Goal: Task Accomplishment & Management: Use online tool/utility

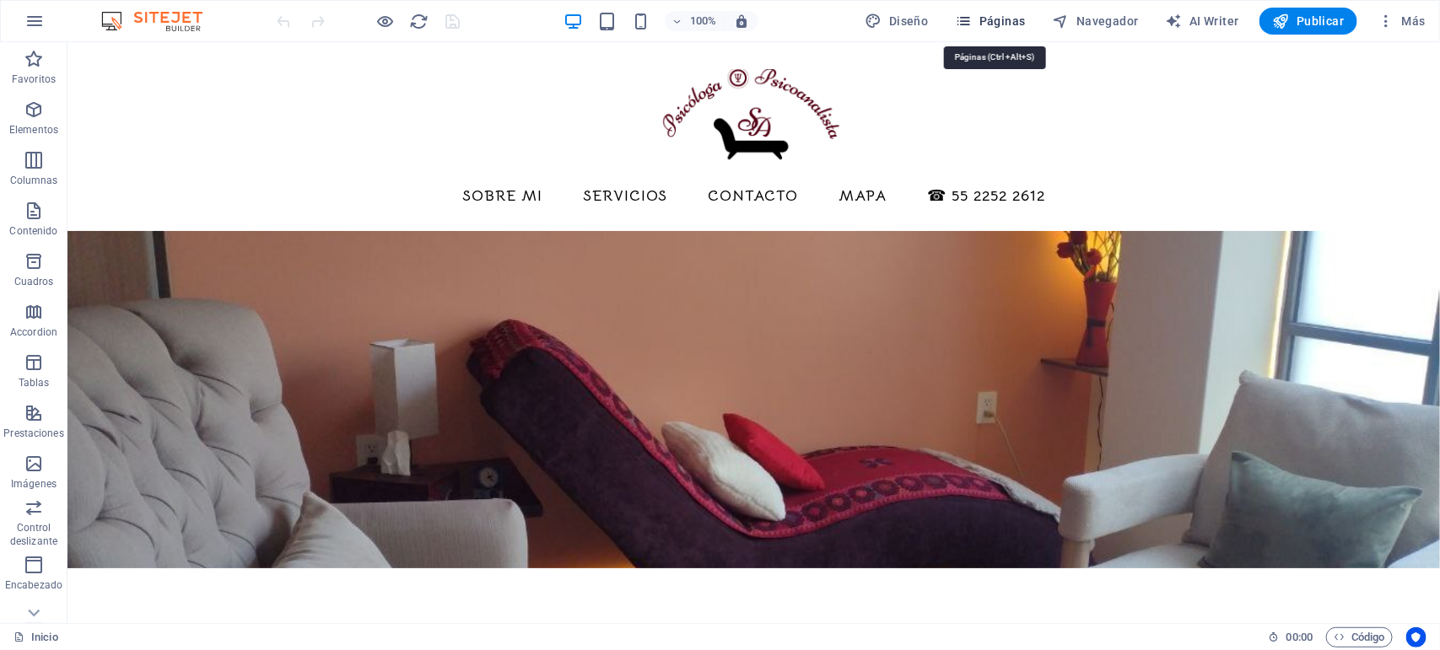
click at [1001, 22] on span "Páginas" at bounding box center [991, 21] width 70 height 17
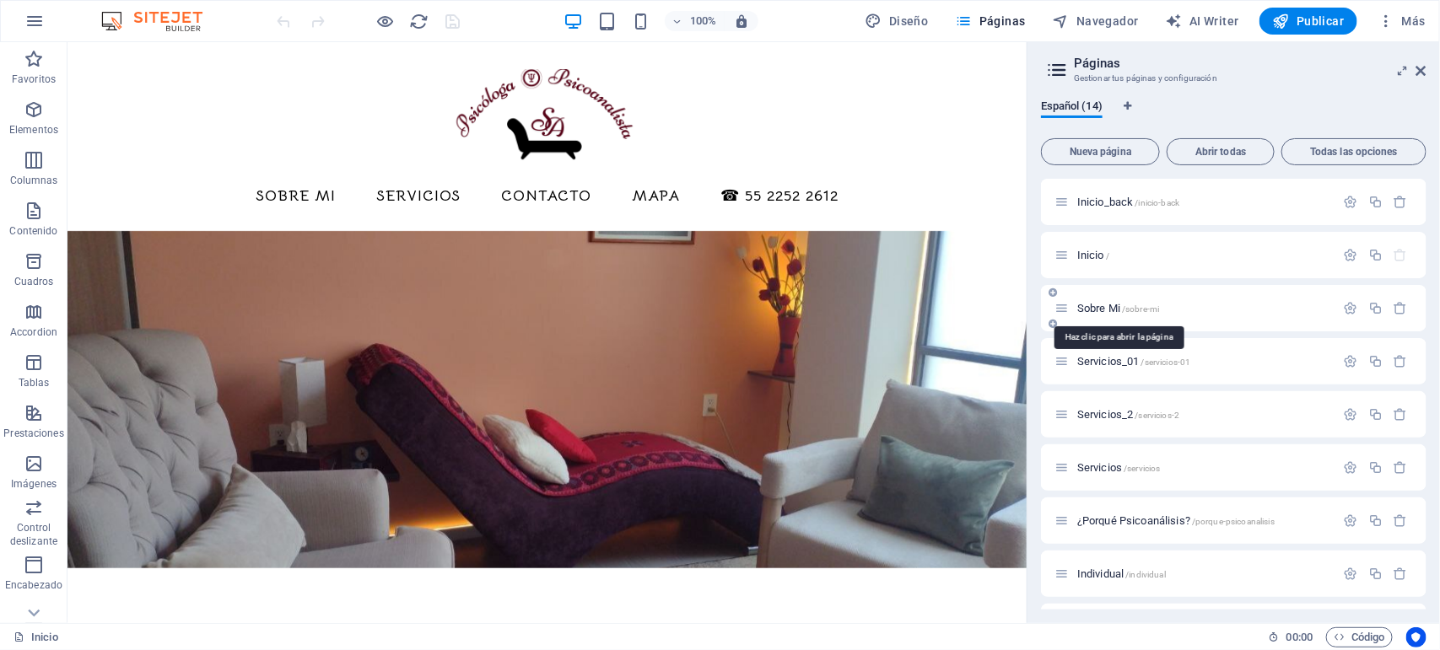
click at [1104, 306] on span "Sobre Mi /sobre-mi" at bounding box center [1118, 308] width 82 height 13
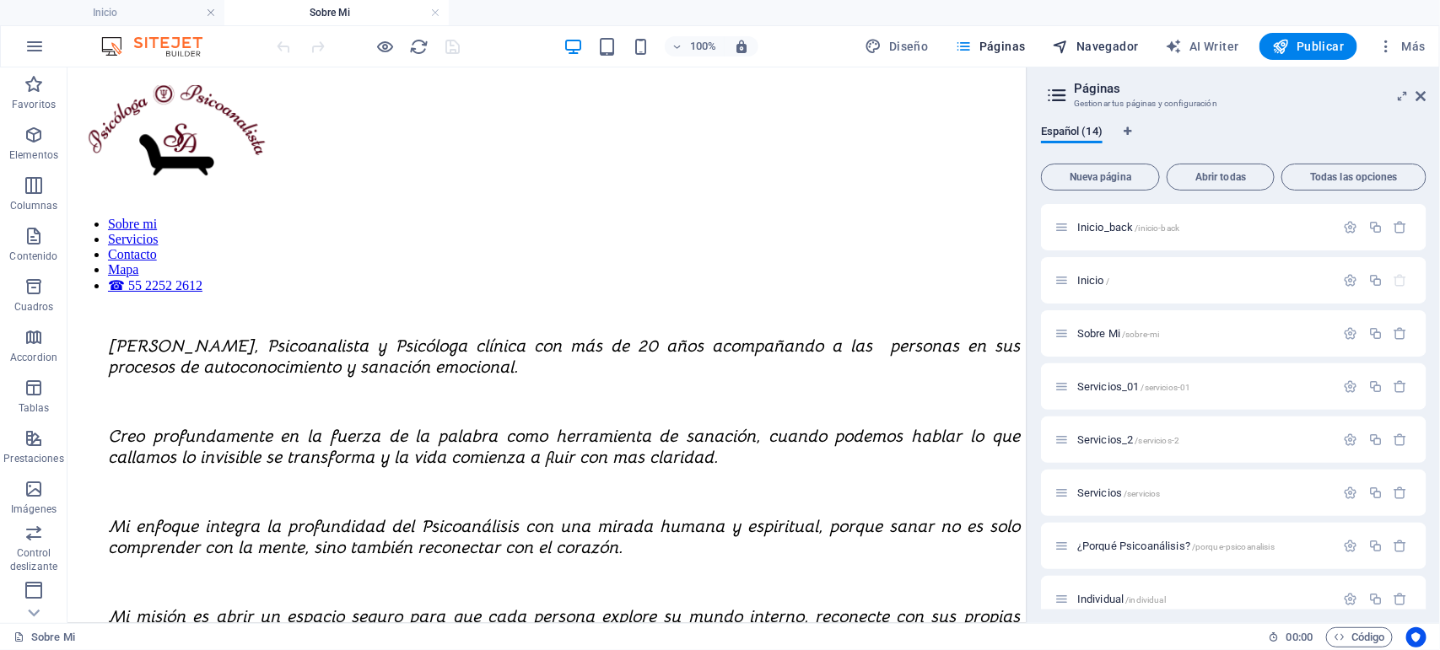
click at [1068, 44] on icon "button" at bounding box center [1061, 46] width 17 height 17
select select "10482230-es"
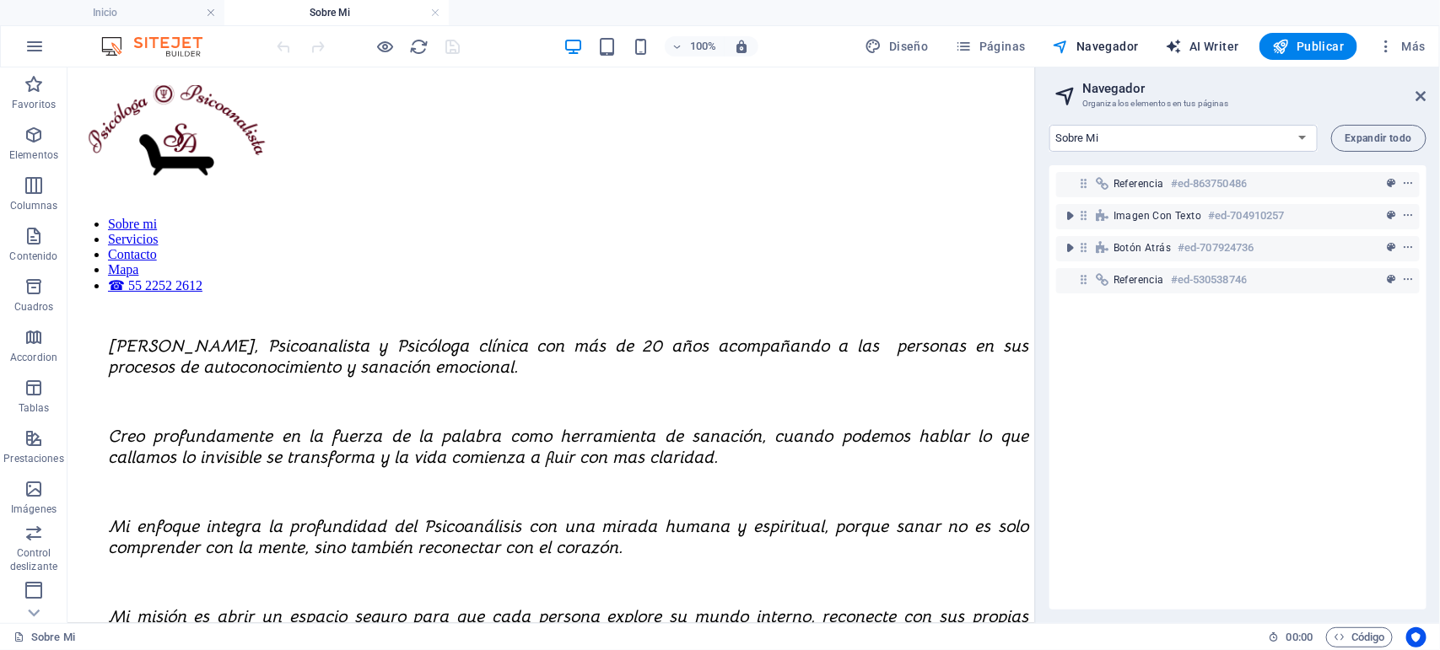
click at [1195, 44] on span "AI Writer" at bounding box center [1202, 46] width 73 height 17
select select "English"
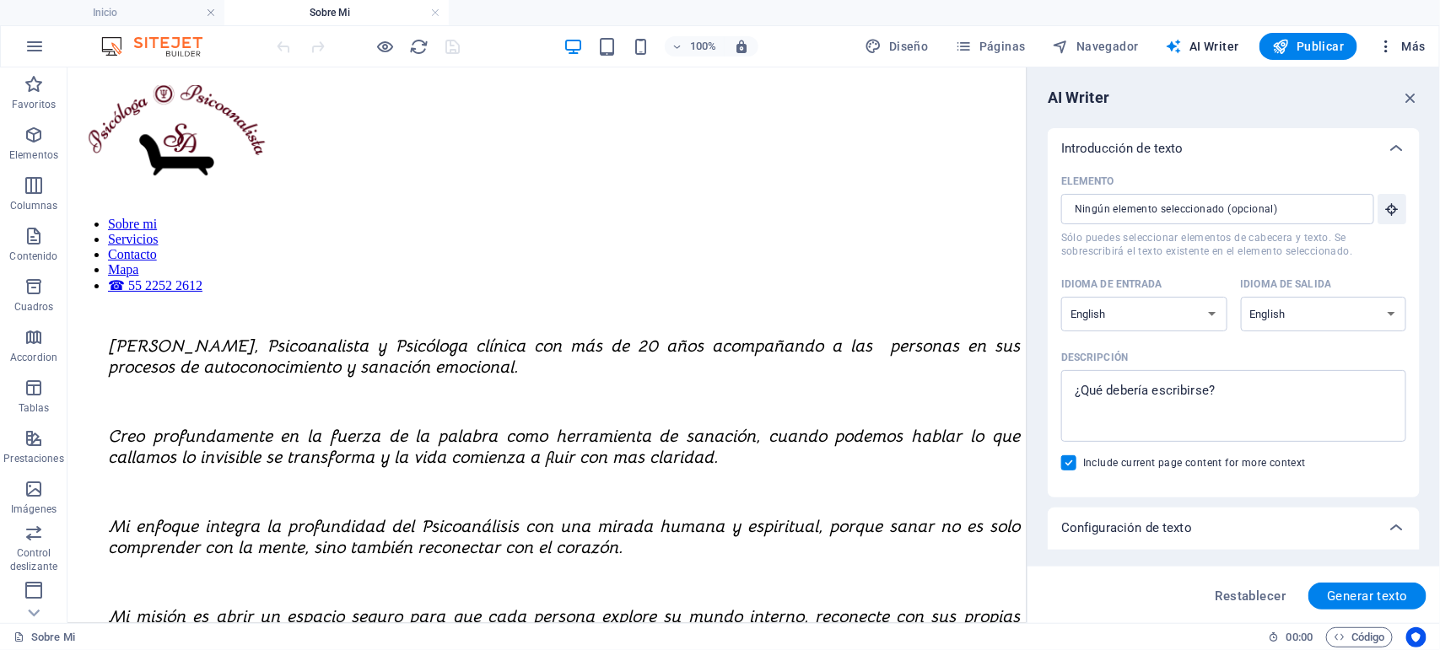
click at [1393, 44] on icon "button" at bounding box center [1386, 46] width 17 height 17
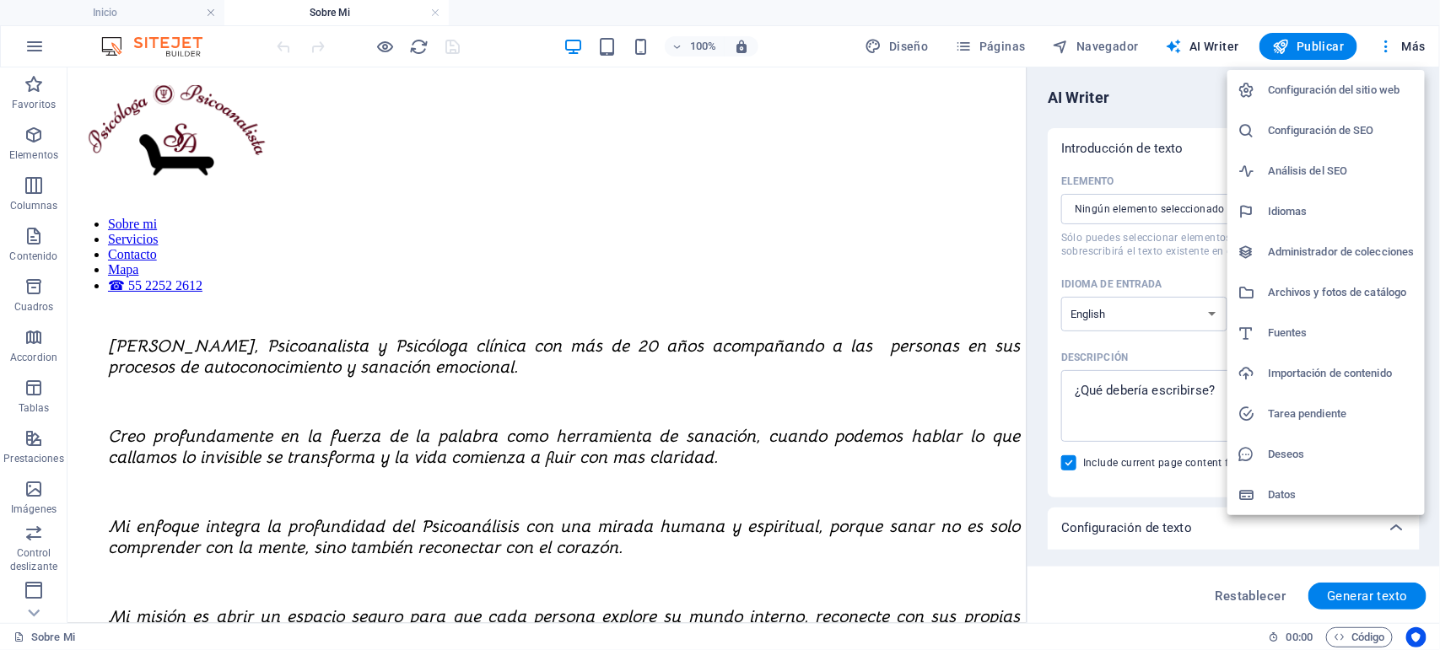
click at [1369, 94] on h6 "Configuración del sitio web" at bounding box center [1341, 90] width 147 height 20
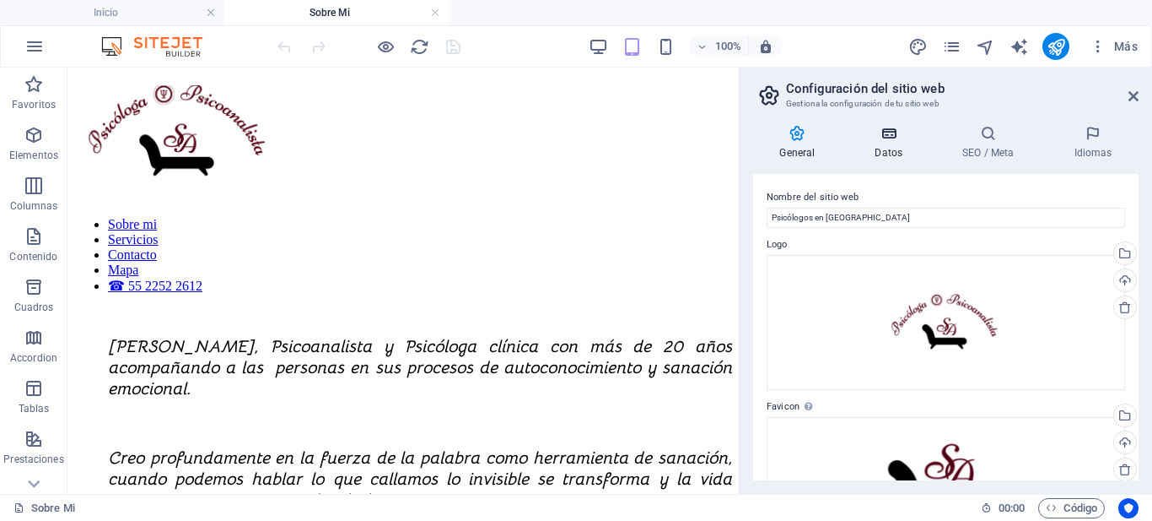
click at [879, 135] on icon at bounding box center [889, 133] width 81 height 17
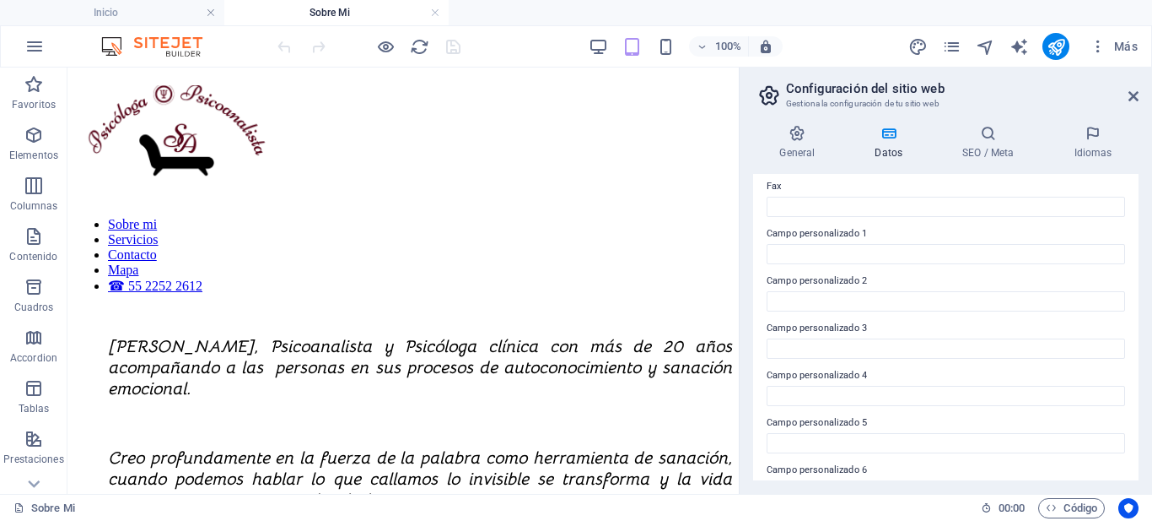
scroll to position [505, 0]
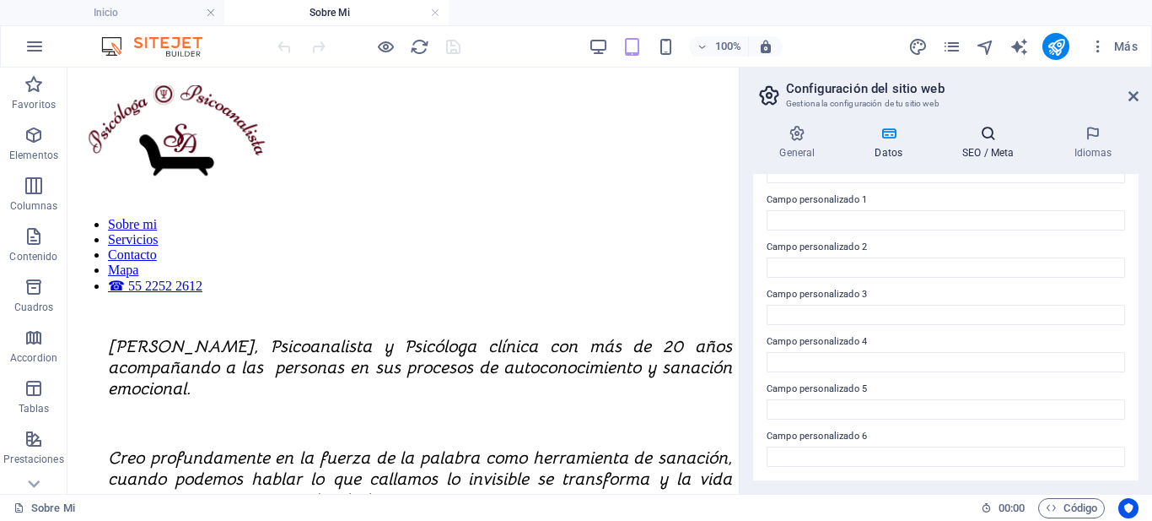
click at [991, 146] on h4 "SEO / Meta" at bounding box center [991, 142] width 111 height 35
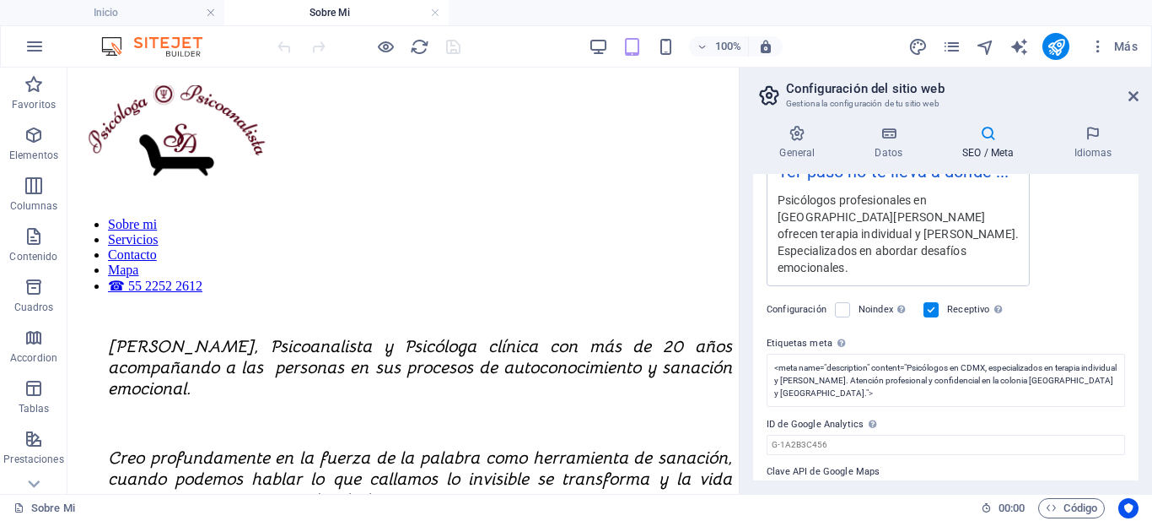
scroll to position [422, 0]
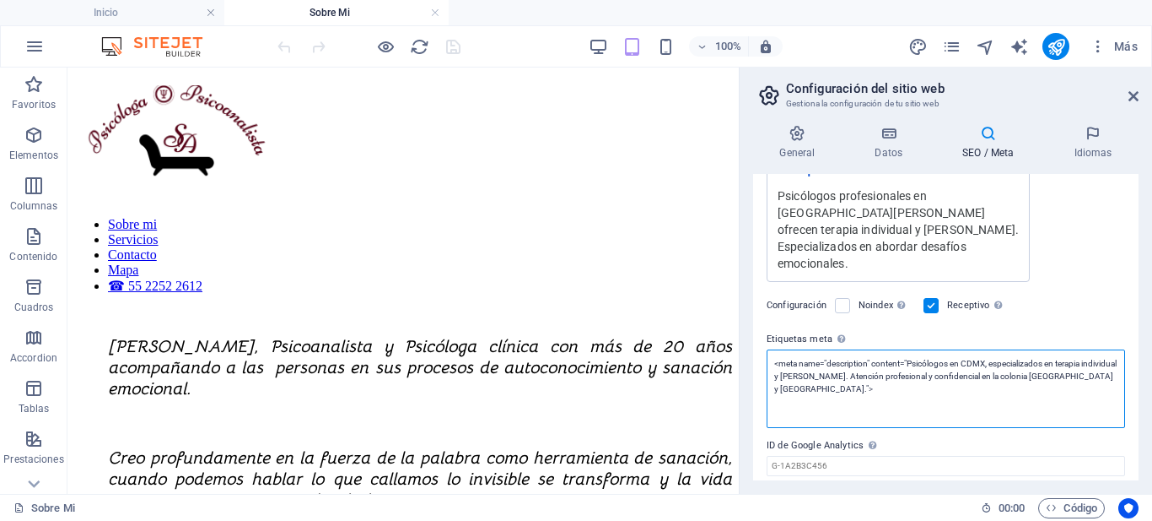
click at [1089, 362] on textarea "<meta name="description" content="Psicólogos en CDMX, especializados en terapia…" at bounding box center [946, 388] width 359 height 78
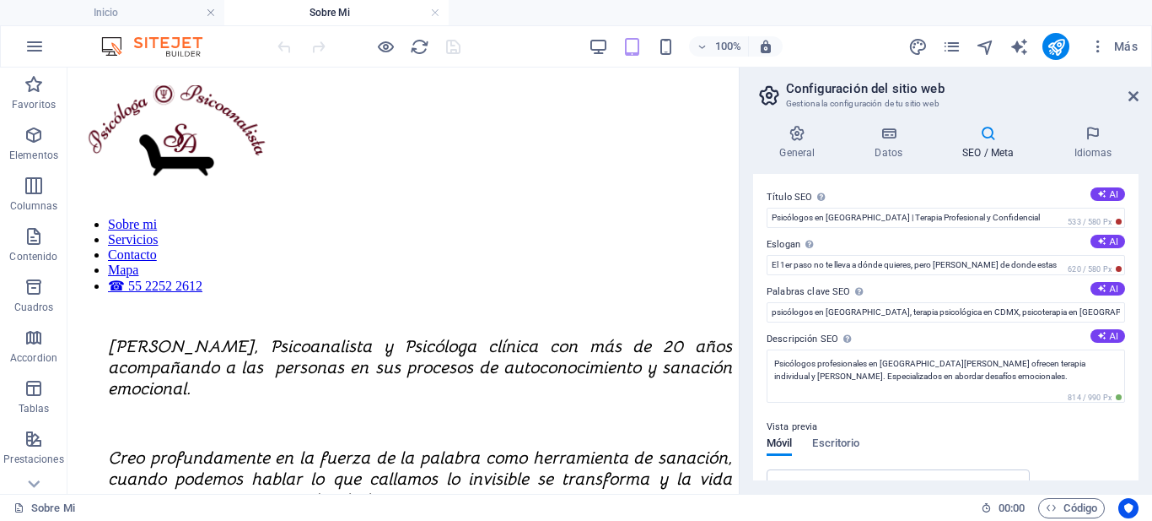
scroll to position [461, 0]
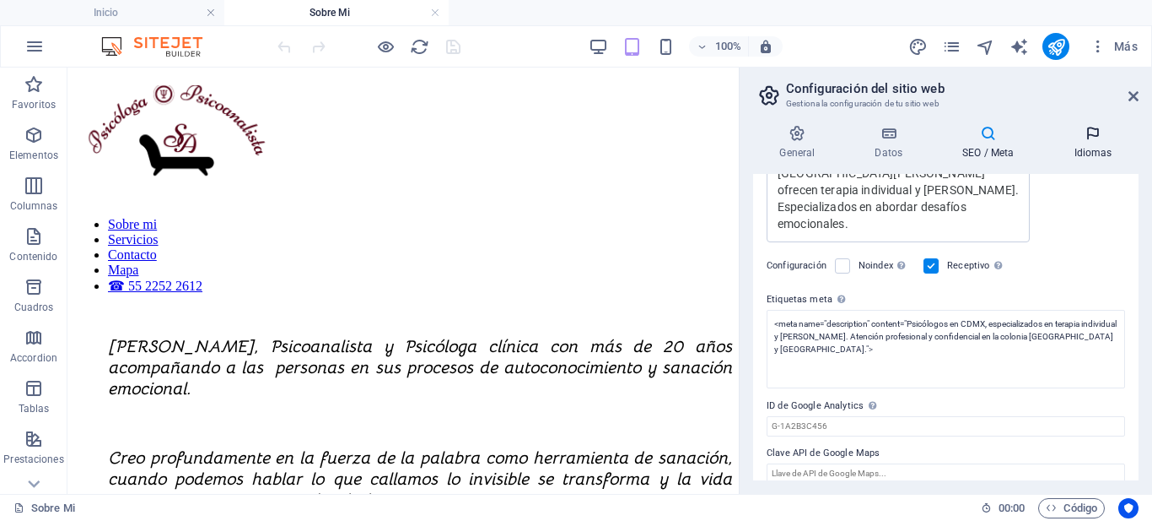
click at [1090, 149] on h4 "Idiomas" at bounding box center [1093, 142] width 91 height 35
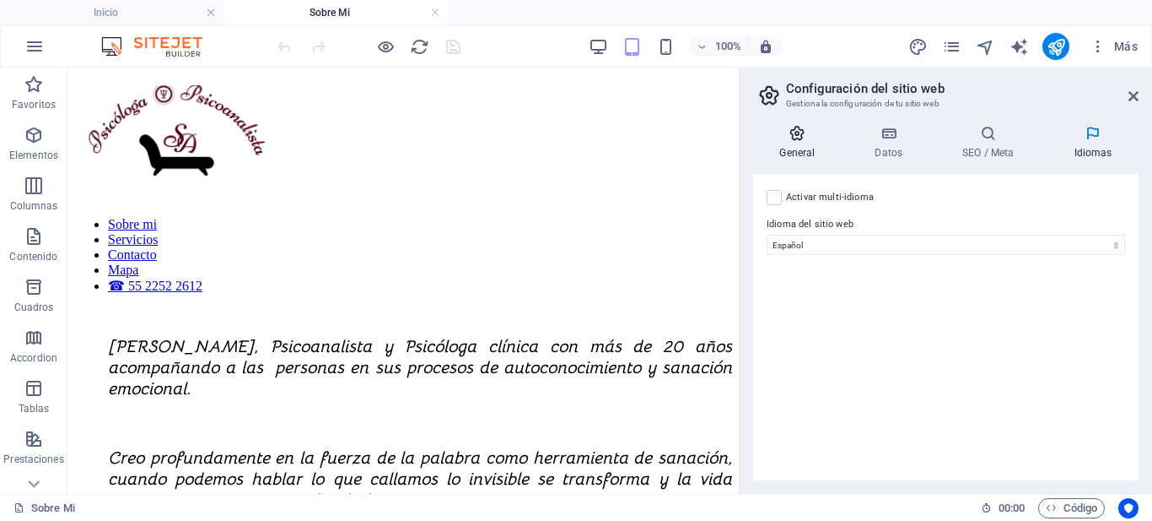
click at [789, 143] on h4 "General" at bounding box center [800, 142] width 95 height 35
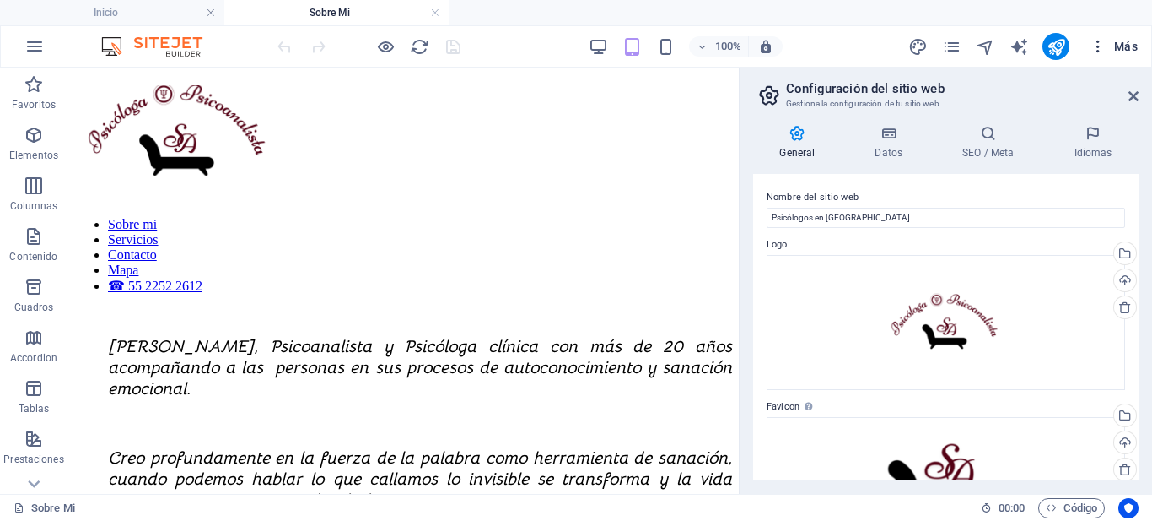
click at [1098, 45] on icon "button" at bounding box center [1098, 46] width 17 height 17
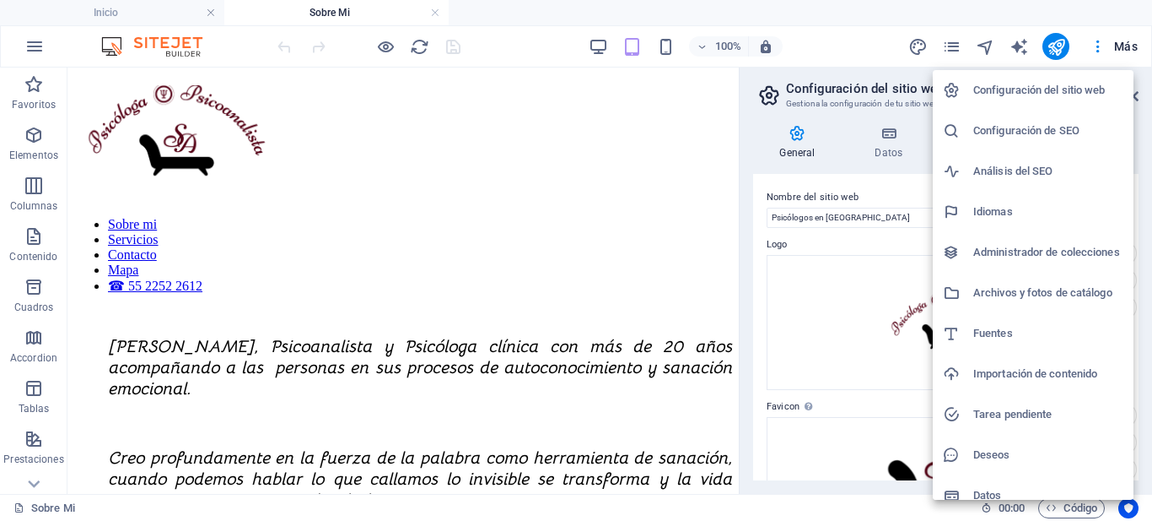
click at [1061, 127] on h6 "Configuración de SEO" at bounding box center [1049, 131] width 150 height 20
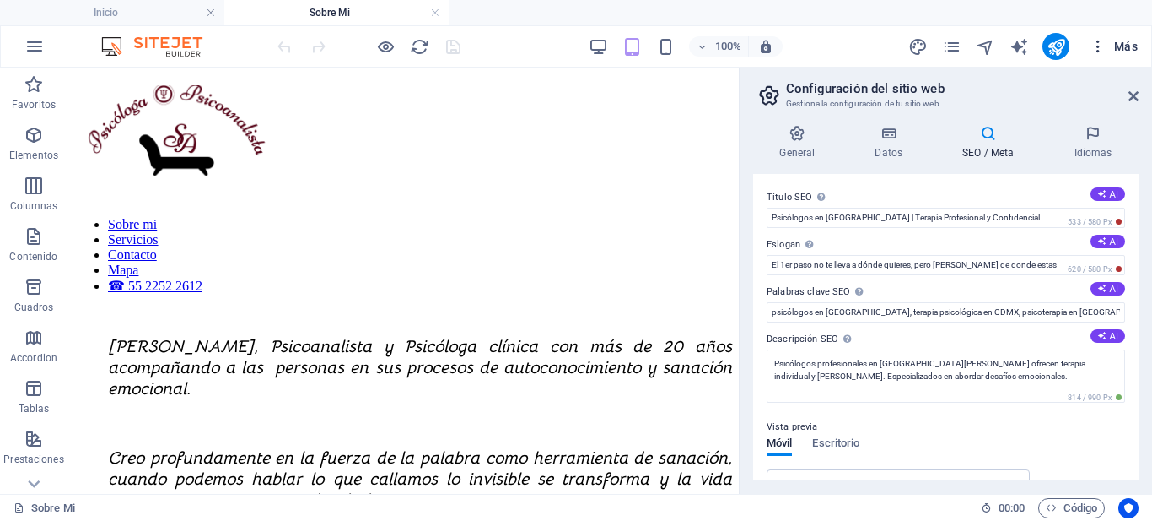
click at [1098, 45] on icon "button" at bounding box center [1098, 46] width 17 height 17
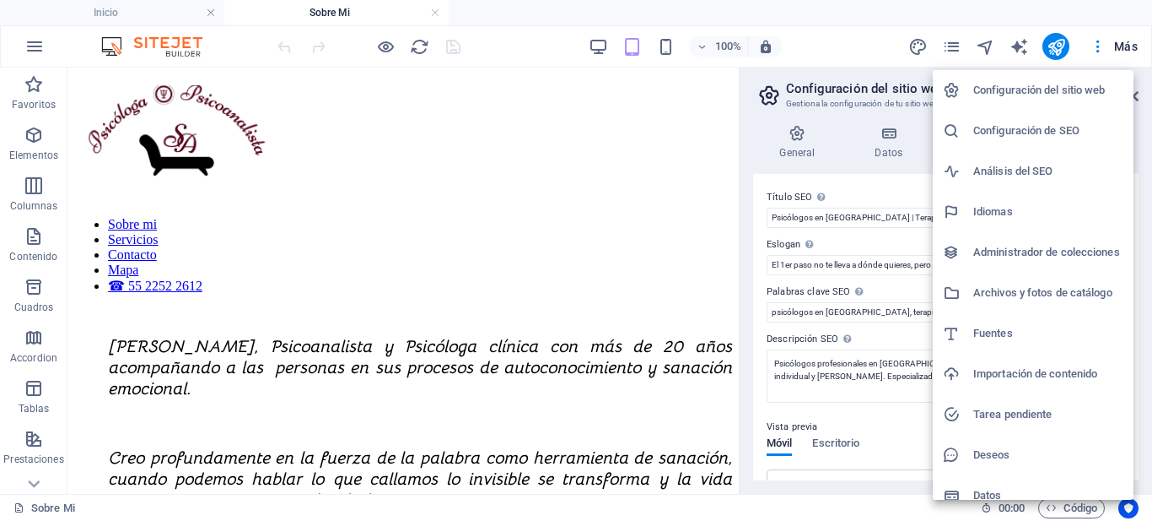
click at [1060, 296] on h6 "Archivos y fotos de catálogo" at bounding box center [1049, 293] width 150 height 20
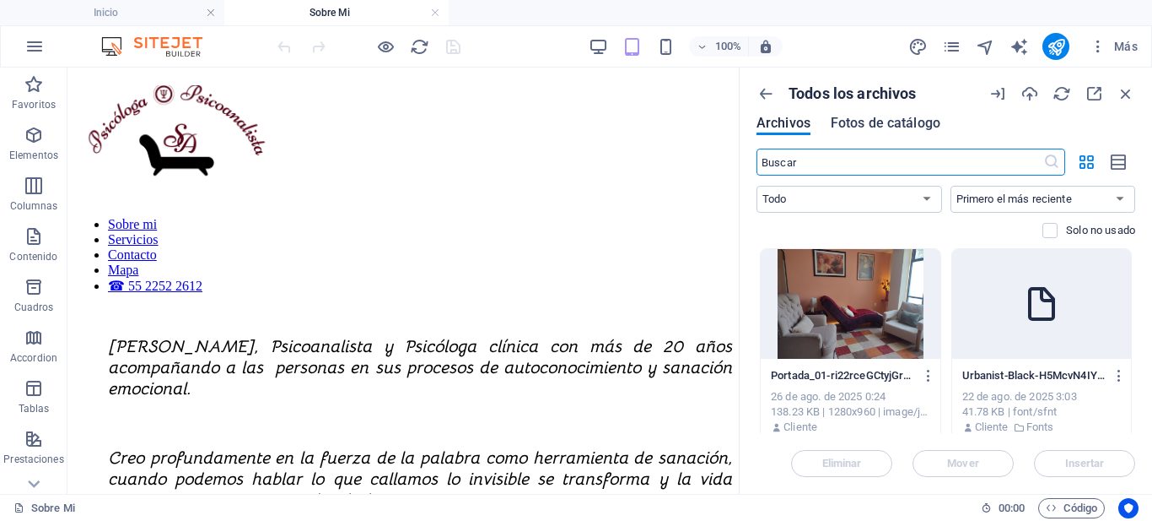
click at [879, 119] on span "Fotos de catálogo" at bounding box center [886, 123] width 110 height 20
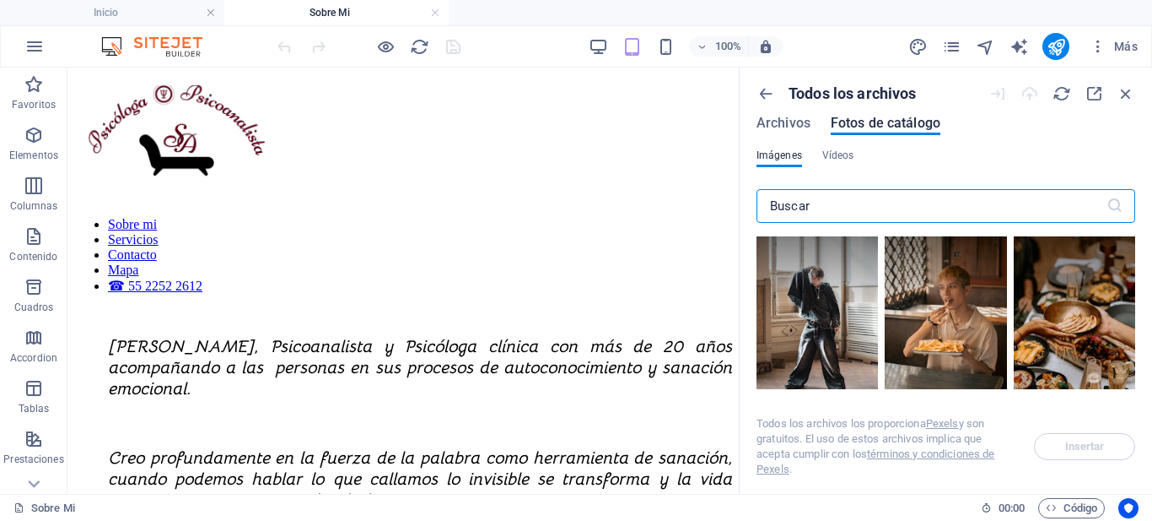
click at [778, 112] on div "Todos los archivos Archivos Fotos de catálogo" at bounding box center [946, 116] width 379 height 64
click at [1100, 47] on icon "button" at bounding box center [1098, 46] width 17 height 17
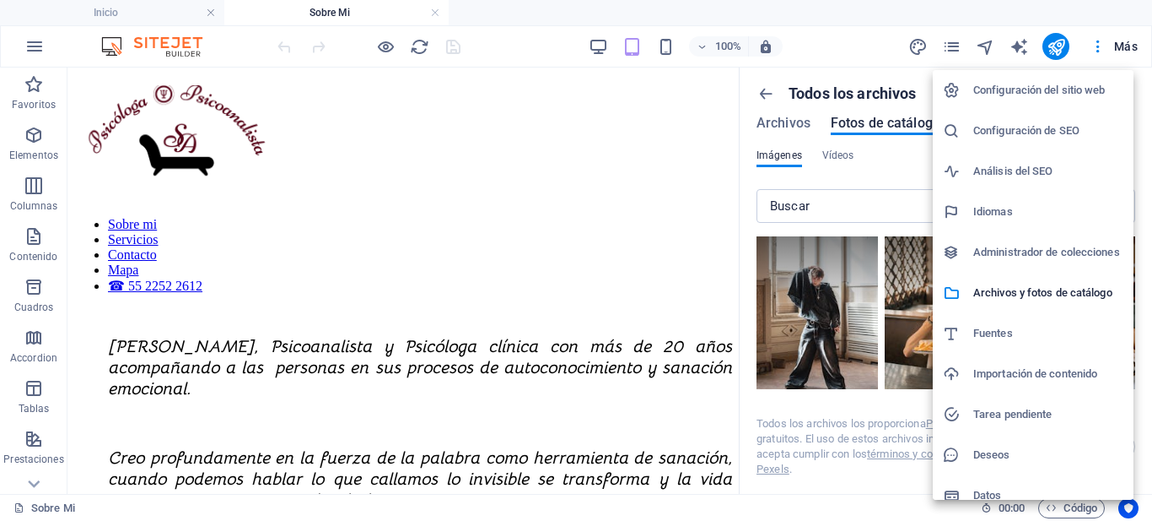
click at [1029, 176] on h6 "Análisis del SEO" at bounding box center [1049, 171] width 150 height 20
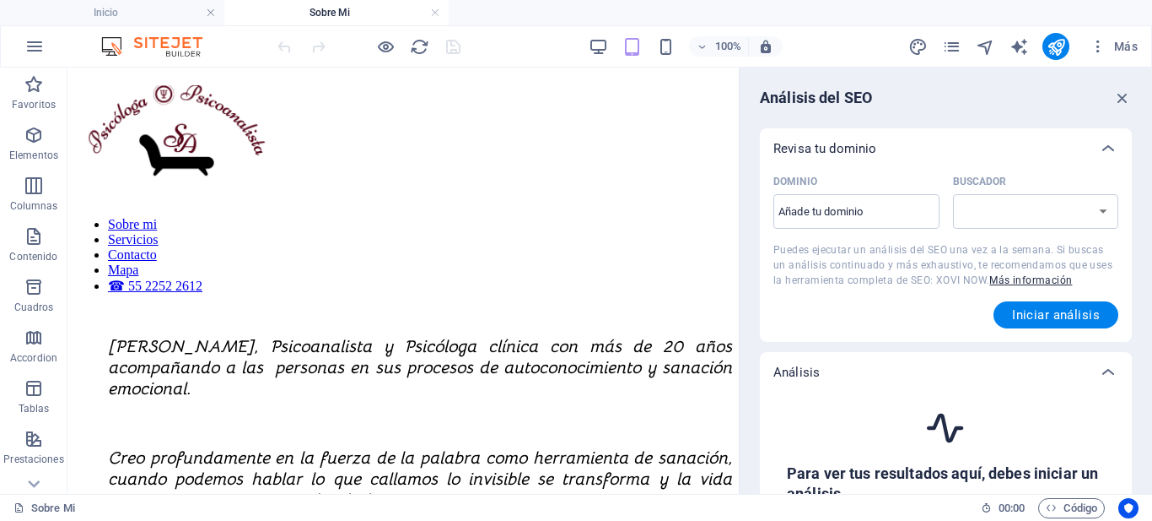
select select "[DOMAIN_NAME]"
click at [891, 212] on input "Dominio ​" at bounding box center [857, 211] width 166 height 27
click at [896, 219] on input "Dominio ​" at bounding box center [857, 211] width 166 height 27
paste input "[URL][DOMAIN_NAME]"
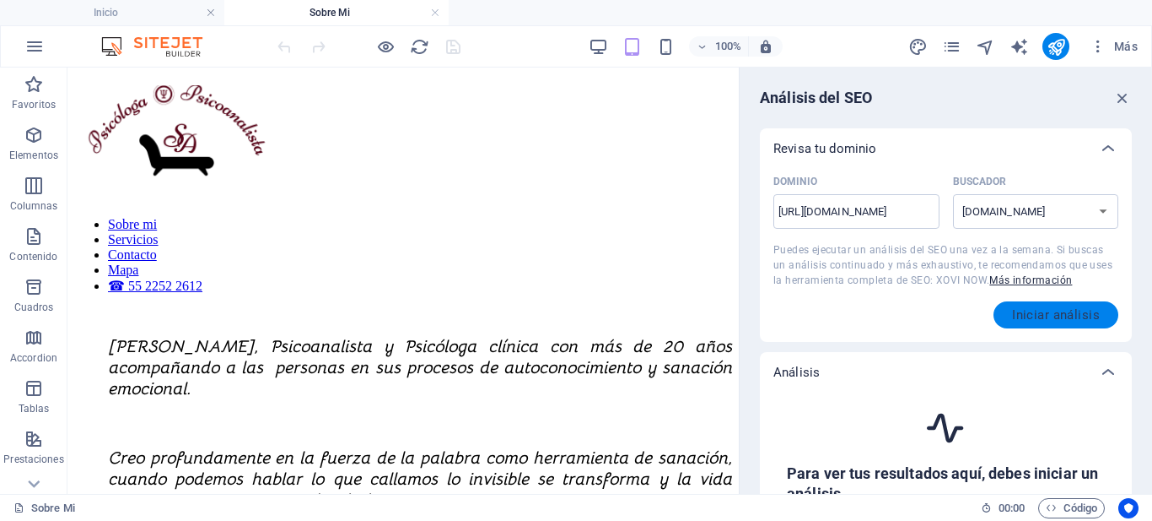
click at [1063, 323] on button "Iniciar análisis" at bounding box center [1056, 314] width 125 height 27
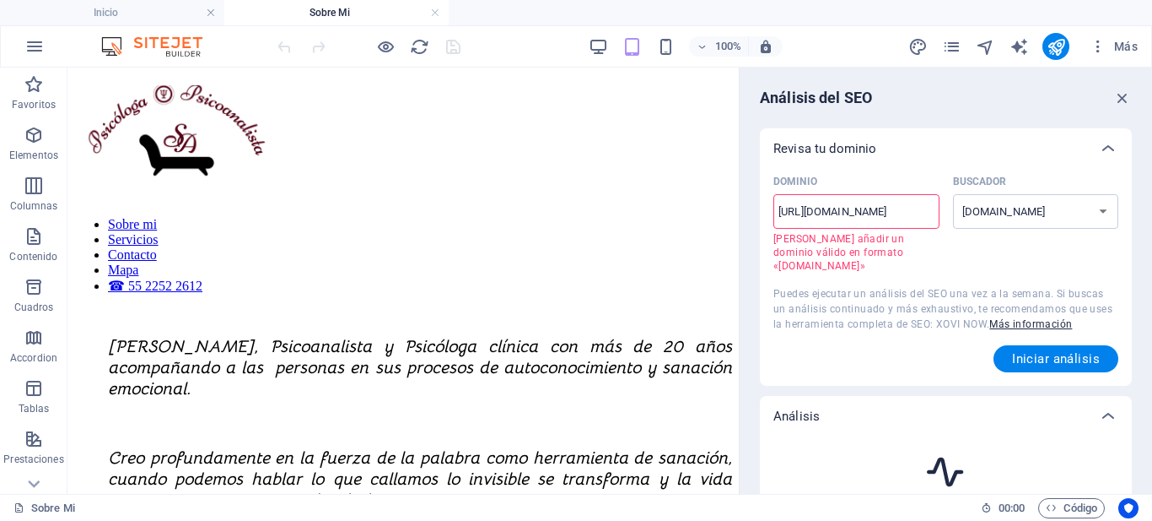
scroll to position [0, 0]
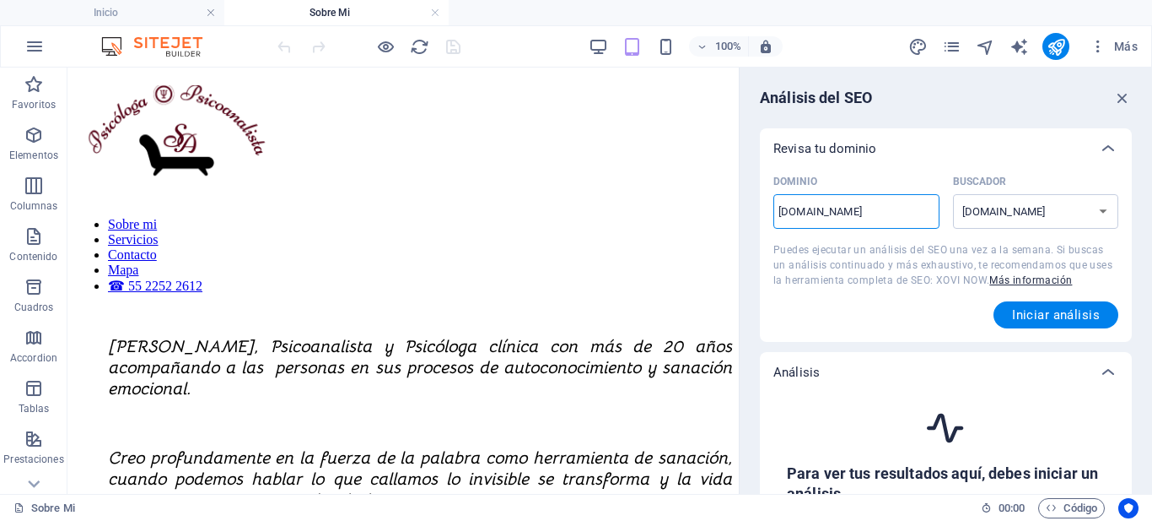
type input "[DOMAIN_NAME]"
click at [1058, 304] on button "Iniciar análisis" at bounding box center [1056, 314] width 125 height 27
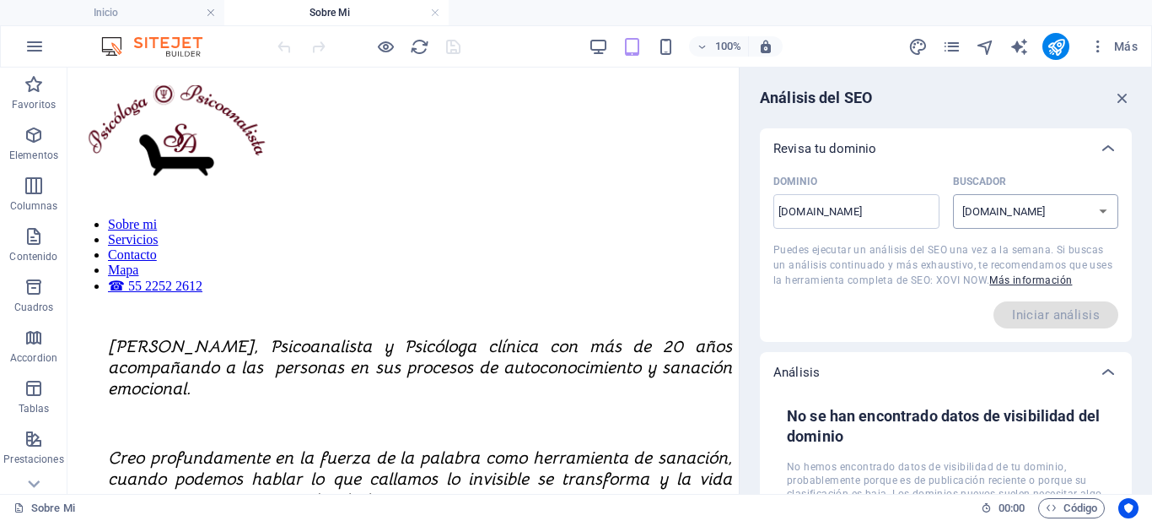
click at [1104, 213] on select "[DOMAIN_NAME] [DOMAIN_NAME] [DOMAIN_NAME] [DOMAIN_NAME] [DOMAIN_NAME] [DOMAIN_N…" at bounding box center [1036, 211] width 166 height 35
click at [953, 194] on select "[DOMAIN_NAME] [DOMAIN_NAME] [DOMAIN_NAME] [DOMAIN_NAME] [DOMAIN_NAME] [DOMAIN_N…" at bounding box center [1036, 211] width 166 height 35
click at [1093, 210] on select "[DOMAIN_NAME] [DOMAIN_NAME] [DOMAIN_NAME] [DOMAIN_NAME] [DOMAIN_NAME] [DOMAIN_N…" at bounding box center [1036, 211] width 166 height 35
select select "[DOMAIN_NAME]"
click at [953, 194] on select "[DOMAIN_NAME] [DOMAIN_NAME] [DOMAIN_NAME] [DOMAIN_NAME] [DOMAIN_NAME] [DOMAIN_N…" at bounding box center [1036, 211] width 166 height 35
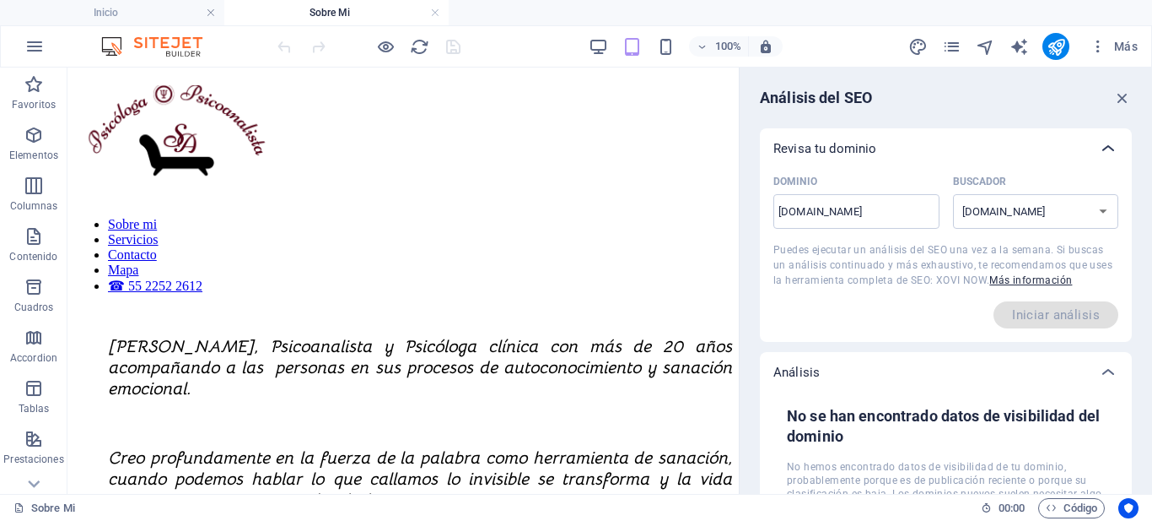
click at [1106, 145] on icon at bounding box center [1108, 148] width 20 height 20
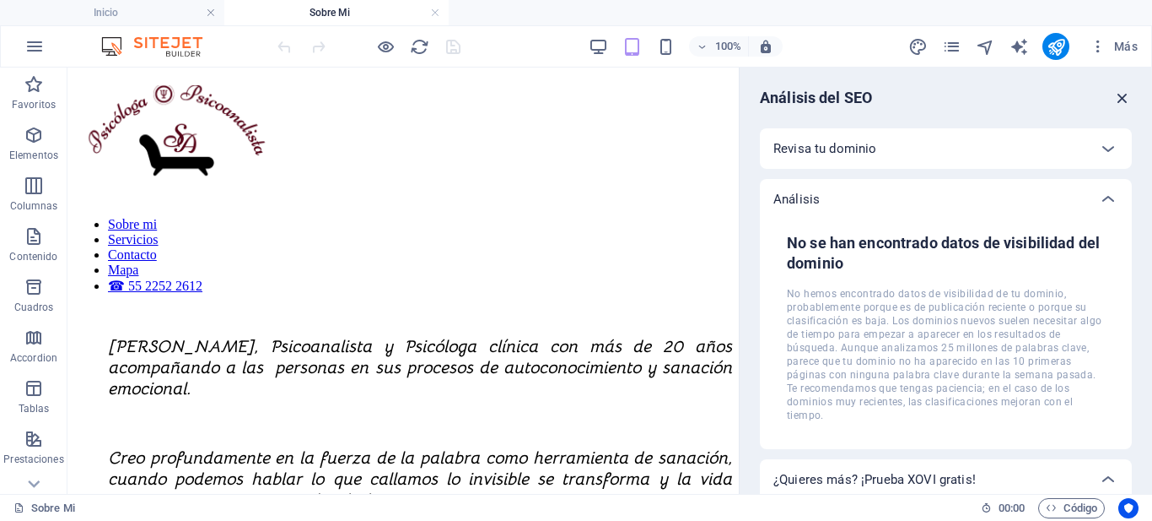
click at [1115, 99] on icon "button" at bounding box center [1123, 98] width 19 height 19
